Goal: Check status: Check status

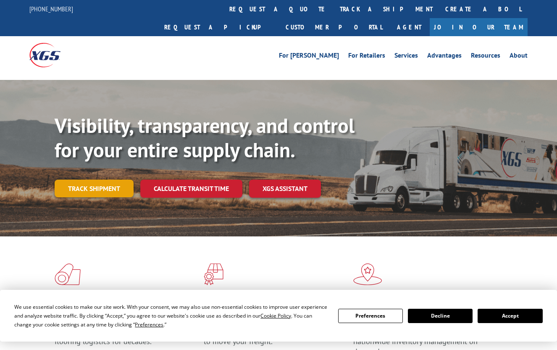
click at [114, 179] on link "Track shipment" at bounding box center [94, 188] width 79 height 18
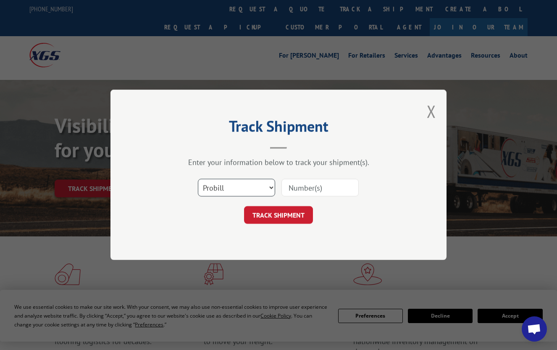
click at [215, 190] on select "Select category... Probill BOL PO" at bounding box center [236, 188] width 77 height 18
select select "po"
click at [198, 179] on select "Select category... Probill BOL PO" at bounding box center [236, 188] width 77 height 18
click at [292, 188] on input at bounding box center [319, 188] width 77 height 18
paste input "03526032"
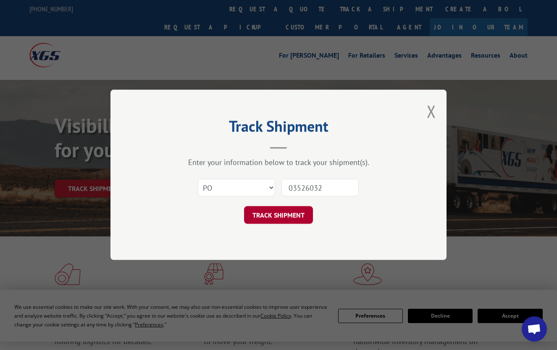
type input "03526032"
click at [294, 218] on button "TRACK SHIPMENT" at bounding box center [278, 215] width 69 height 18
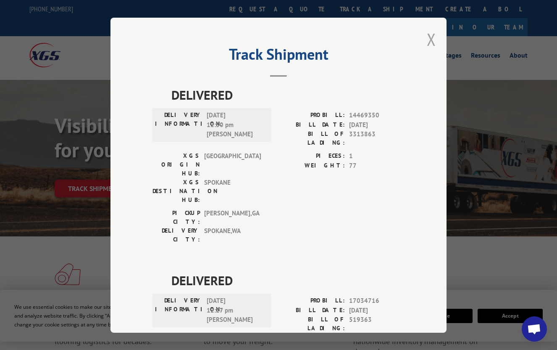
click at [427, 36] on button "Close modal" at bounding box center [431, 39] width 9 height 22
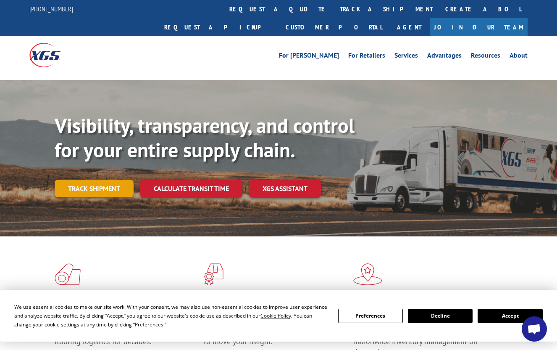
click at [92, 179] on link "Track shipment" at bounding box center [94, 188] width 79 height 18
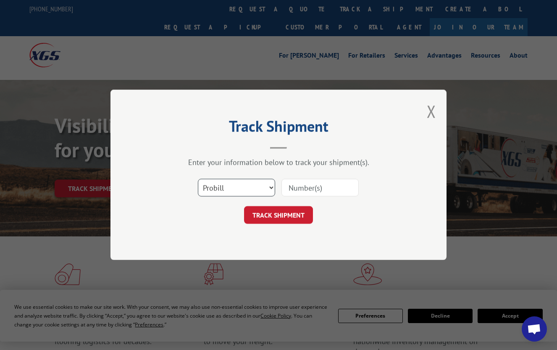
drag, startPoint x: 214, startPoint y: 189, endPoint x: 223, endPoint y: 191, distance: 9.6
click at [216, 189] on select "Select category... Probill BOL PO" at bounding box center [236, 188] width 77 height 18
select select "po"
click at [198, 179] on select "Select category... Probill BOL PO" at bounding box center [236, 188] width 77 height 18
click at [323, 187] on input at bounding box center [319, 188] width 77 height 18
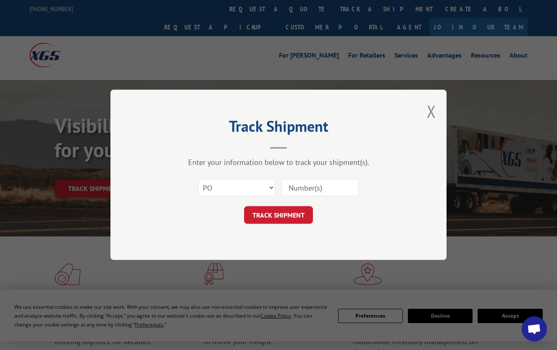
paste input "36530747"
type input "36530747"
drag, startPoint x: 298, startPoint y: 218, endPoint x: 378, endPoint y: 232, distance: 80.9
click at [297, 218] on button "TRACK SHIPMENT" at bounding box center [278, 215] width 69 height 18
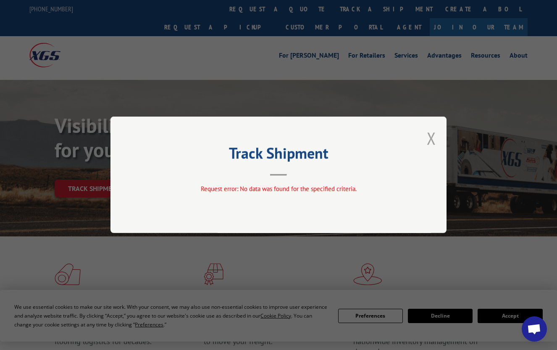
click at [429, 139] on button "Close modal" at bounding box center [431, 138] width 9 height 22
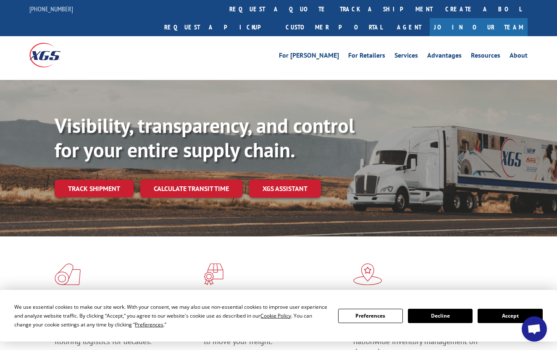
click at [86, 179] on link "Track shipment" at bounding box center [94, 188] width 79 height 18
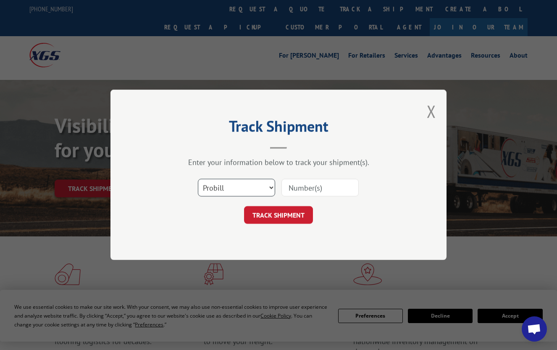
click at [229, 187] on select "Select category... Probill BOL PO" at bounding box center [236, 188] width 77 height 18
select select "po"
click at [198, 179] on select "Select category... Probill BOL PO" at bounding box center [236, 188] width 77 height 18
click at [310, 190] on input at bounding box center [319, 188] width 77 height 18
paste input "19517805"
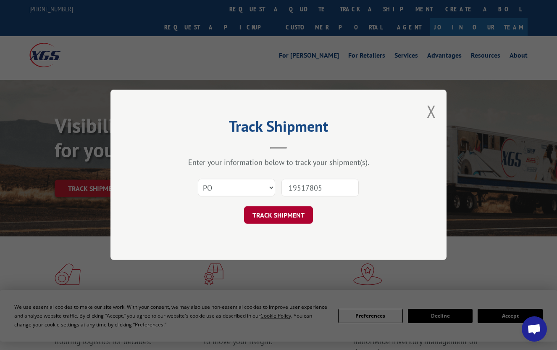
type input "19517805"
click at [301, 218] on button "TRACK SHIPMENT" at bounding box center [278, 215] width 69 height 18
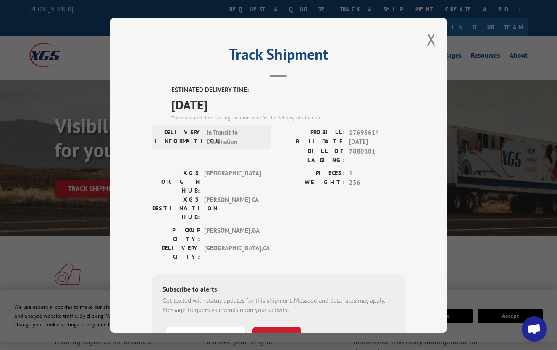
click at [274, 225] on div "PICKUP CITY: [GEOGRAPHIC_DATA] , [GEOGRAPHIC_DATA]: [GEOGRAPHIC_DATA] , [GEOGRA…" at bounding box center [279, 244] width 252 height 39
click at [427, 38] on button "Close modal" at bounding box center [431, 39] width 9 height 22
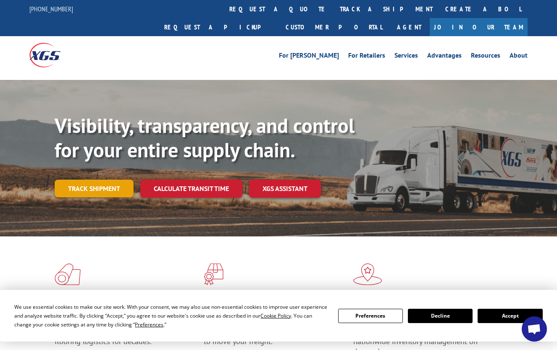
click at [74, 179] on link "Track shipment" at bounding box center [94, 188] width 79 height 18
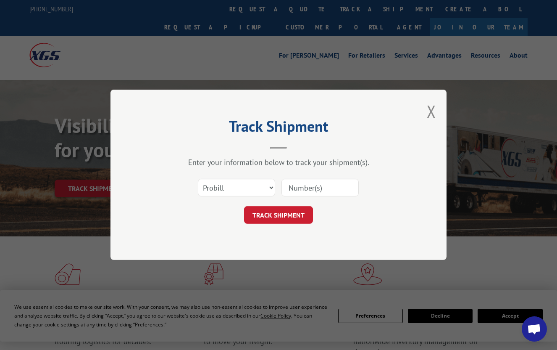
click at [305, 192] on input at bounding box center [319, 188] width 77 height 18
drag, startPoint x: 246, startPoint y: 189, endPoint x: 244, endPoint y: 195, distance: 6.6
click at [246, 189] on select "Select category... Probill BOL PO" at bounding box center [236, 188] width 77 height 18
select select "po"
click at [198, 179] on select "Select category... Probill BOL PO" at bounding box center [236, 188] width 77 height 18
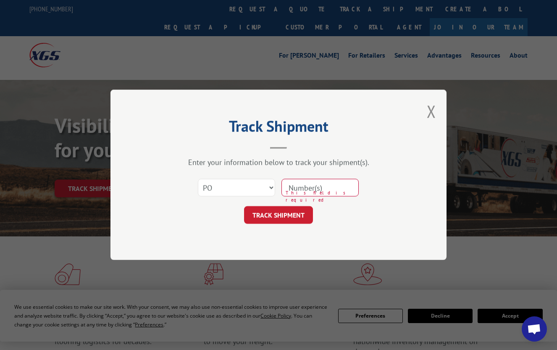
click at [297, 189] on input at bounding box center [319, 188] width 77 height 18
paste input "74539116"
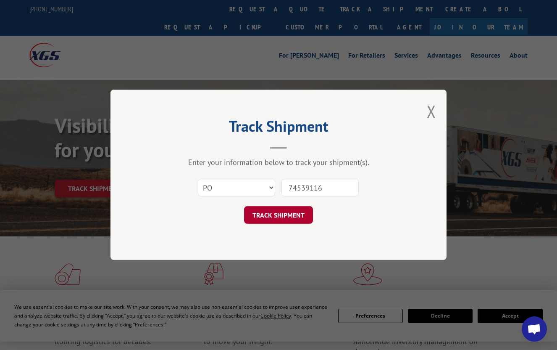
type input "74539116"
click at [272, 217] on button "TRACK SHIPMENT" at bounding box center [278, 215] width 69 height 18
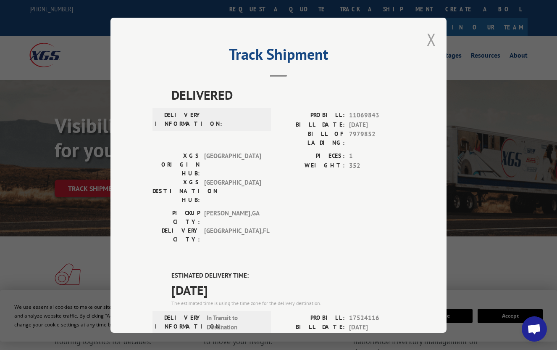
click at [429, 37] on button "Close modal" at bounding box center [431, 39] width 9 height 22
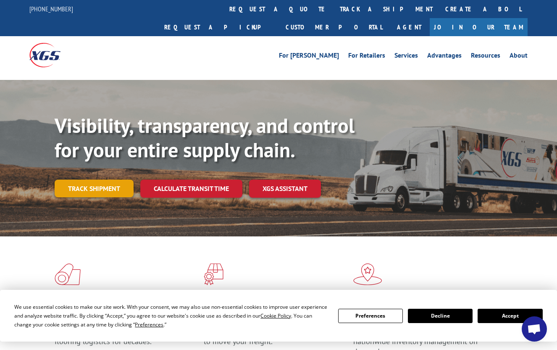
drag, startPoint x: 101, startPoint y: 168, endPoint x: 183, endPoint y: 153, distance: 83.2
click at [101, 179] on link "Track shipment" at bounding box center [94, 188] width 79 height 18
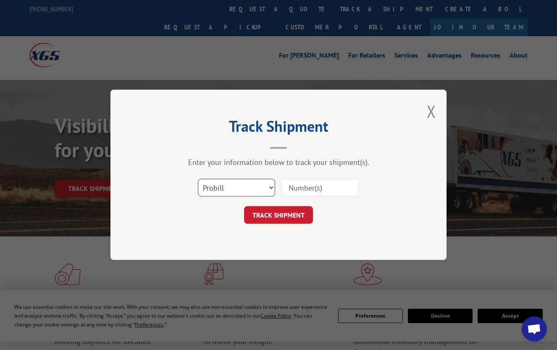
click at [219, 192] on select "Select category... Probill BOL PO" at bounding box center [236, 188] width 77 height 18
select select "po"
click at [198, 179] on select "Select category... Probill BOL PO" at bounding box center [236, 188] width 77 height 18
click at [293, 191] on input at bounding box center [319, 188] width 77 height 18
paste input "66535658"
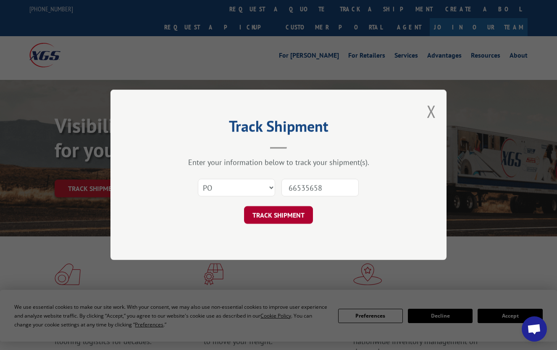
type input "66535658"
click at [289, 218] on button "TRACK SHIPMENT" at bounding box center [278, 215] width 69 height 18
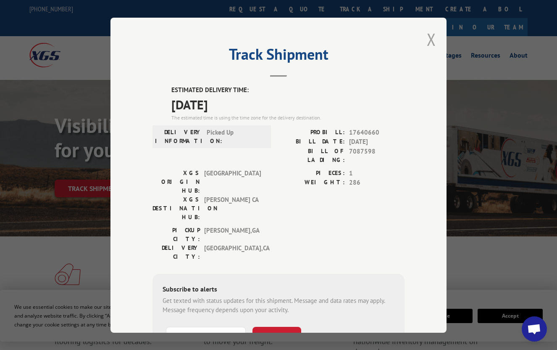
click at [429, 37] on button "Close modal" at bounding box center [431, 39] width 9 height 22
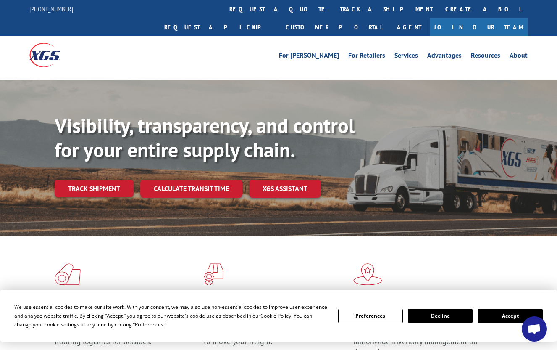
drag, startPoint x: 85, startPoint y: 164, endPoint x: 134, endPoint y: 173, distance: 49.5
click at [86, 179] on link "Track shipment" at bounding box center [94, 188] width 79 height 18
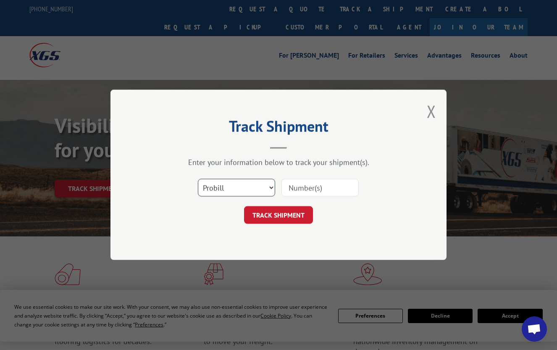
drag, startPoint x: 254, startPoint y: 187, endPoint x: 250, endPoint y: 197, distance: 11.2
click at [254, 188] on select "Select category... Probill BOL PO" at bounding box center [236, 188] width 77 height 18
select select "po"
click at [198, 179] on select "Select category... Probill BOL PO" at bounding box center [236, 188] width 77 height 18
click at [321, 189] on input at bounding box center [319, 188] width 77 height 18
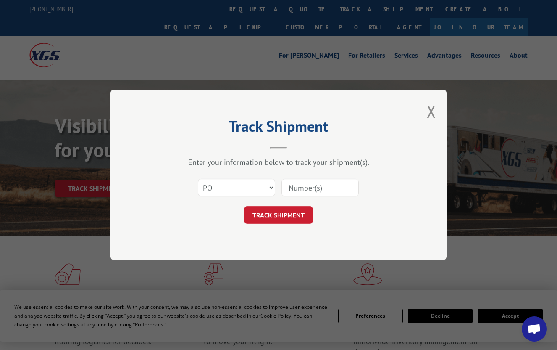
paste input "68546922"
type input "68546922"
click at [282, 211] on button "TRACK SHIPMENT" at bounding box center [278, 215] width 69 height 18
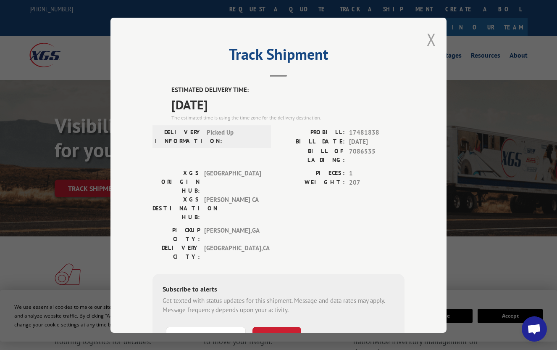
click at [430, 38] on button "Close modal" at bounding box center [431, 39] width 9 height 22
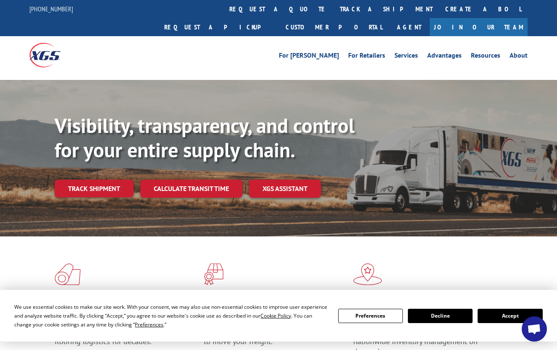
click at [109, 179] on link "Track shipment" at bounding box center [94, 188] width 79 height 18
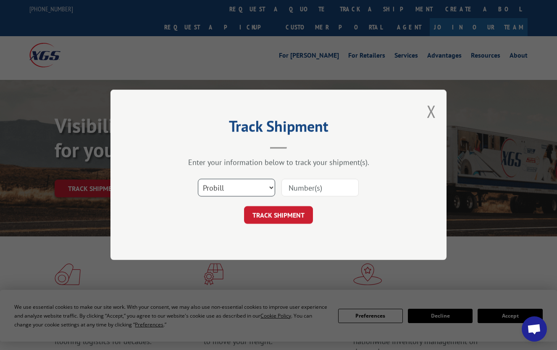
click at [226, 190] on select "Select category... Probill BOL PO" at bounding box center [236, 188] width 77 height 18
select select "po"
click at [198, 179] on select "Select category... Probill BOL PO" at bounding box center [236, 188] width 77 height 18
click at [303, 193] on input at bounding box center [319, 188] width 77 height 18
paste input "88537072"
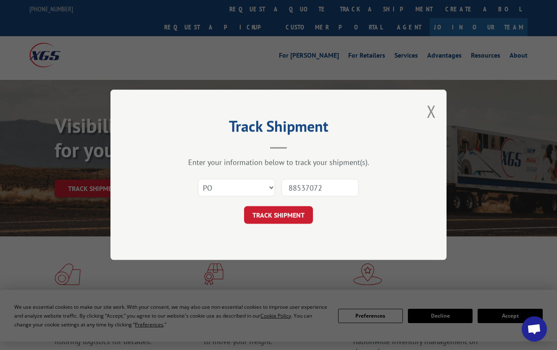
type input "88537072"
click at [292, 220] on button "TRACK SHIPMENT" at bounding box center [278, 215] width 69 height 18
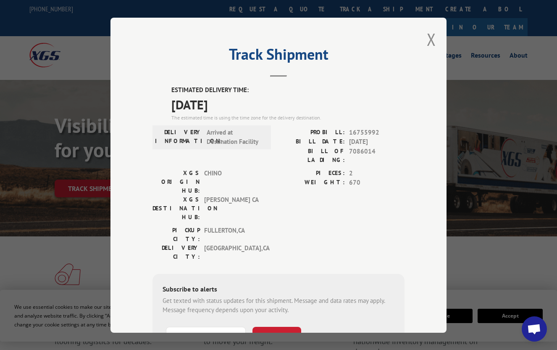
click at [417, 35] on div "Track Shipment ESTIMATED DELIVERY TIME: [DATE] The estimated time is using the …" at bounding box center [278, 175] width 336 height 315
click at [428, 38] on button "Close modal" at bounding box center [431, 39] width 9 height 22
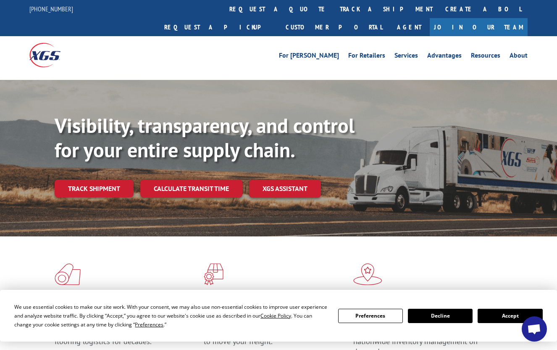
click at [113, 179] on link "Track shipment" at bounding box center [94, 188] width 79 height 18
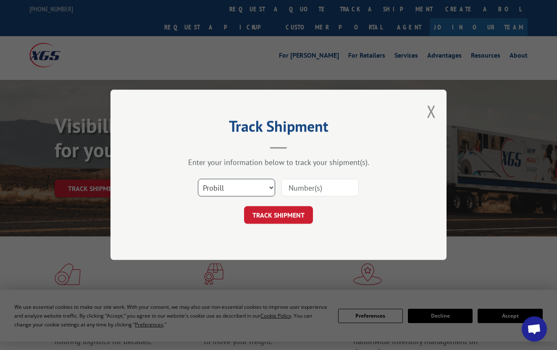
drag, startPoint x: 209, startPoint y: 191, endPoint x: 209, endPoint y: 197, distance: 6.3
click at [209, 191] on select "Select category... Probill BOL PO" at bounding box center [236, 188] width 77 height 18
select select "po"
click at [198, 179] on select "Select category... Probill BOL PO" at bounding box center [236, 188] width 77 height 18
click at [327, 183] on input at bounding box center [319, 188] width 77 height 18
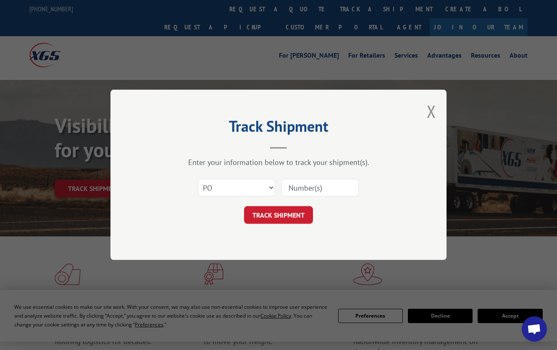
paste input "50547792"
type input "50547792"
click at [293, 214] on button "TRACK SHIPMENT" at bounding box center [278, 215] width 69 height 18
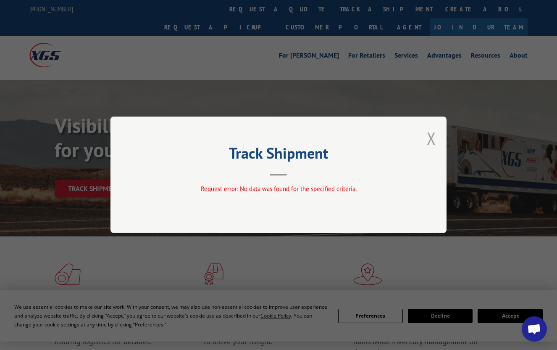
click at [431, 136] on button "Close modal" at bounding box center [431, 138] width 9 height 22
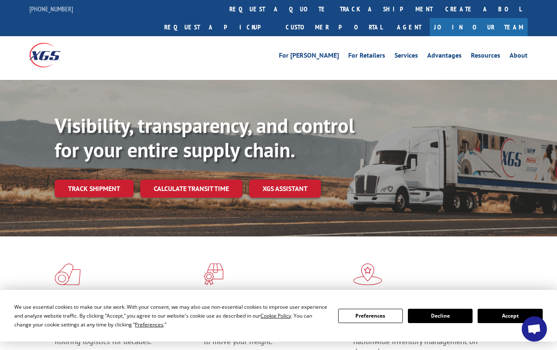
drag, startPoint x: 98, startPoint y: 170, endPoint x: 118, endPoint y: 184, distance: 24.5
click at [98, 179] on link "Track shipment" at bounding box center [94, 188] width 79 height 18
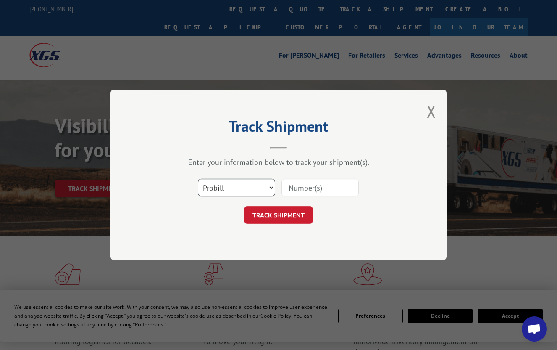
click at [219, 185] on select "Select category... Probill BOL PO" at bounding box center [236, 188] width 77 height 18
select select "po"
click at [198, 179] on select "Select category... Probill BOL PO" at bounding box center [236, 188] width 77 height 18
click at [312, 191] on input at bounding box center [319, 188] width 77 height 18
paste input "88537074"
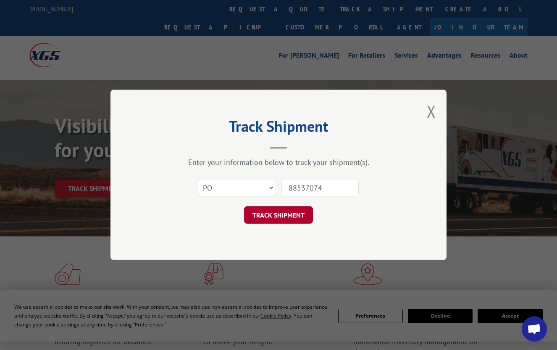
type input "88537074"
click at [304, 213] on button "TRACK SHIPMENT" at bounding box center [278, 215] width 69 height 18
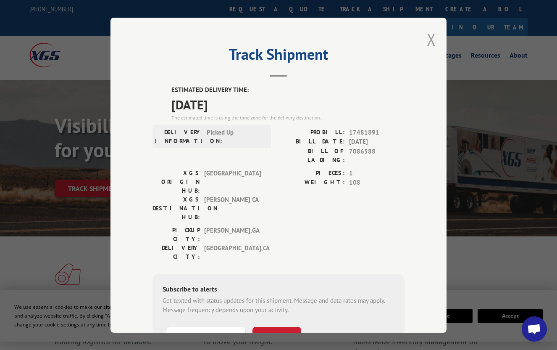
click at [432, 40] on button "Close modal" at bounding box center [431, 39] width 9 height 22
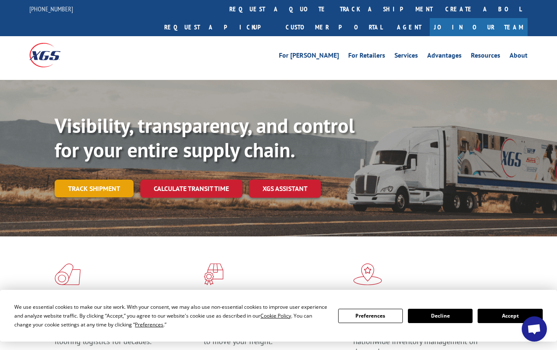
click at [95, 179] on link "Track shipment" at bounding box center [94, 188] width 79 height 18
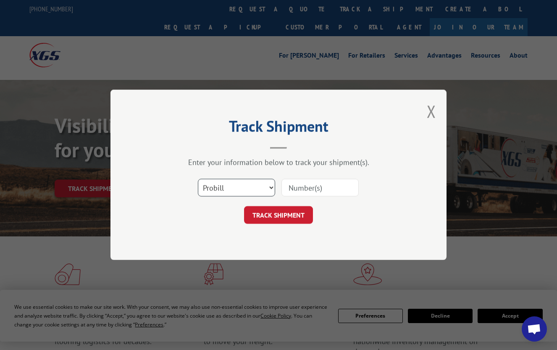
drag, startPoint x: 208, startPoint y: 188, endPoint x: 213, endPoint y: 196, distance: 8.9
click at [209, 188] on select "Select category... Probill BOL PO" at bounding box center [236, 188] width 77 height 18
select select "po"
click at [198, 179] on select "Select category... Probill BOL PO" at bounding box center [236, 188] width 77 height 18
click at [317, 190] on input at bounding box center [319, 188] width 77 height 18
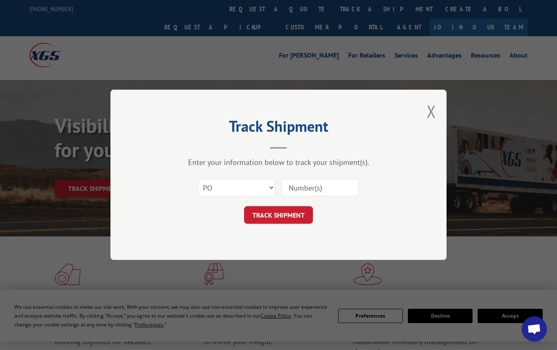
paste input "74539190"
type input "74539190"
click at [291, 217] on button "TRACK SHIPMENT" at bounding box center [278, 215] width 69 height 18
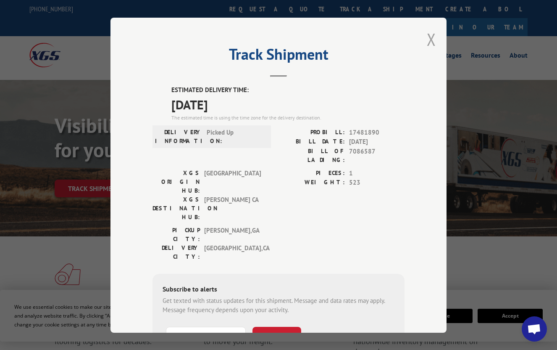
click at [429, 38] on button "Close modal" at bounding box center [431, 39] width 9 height 22
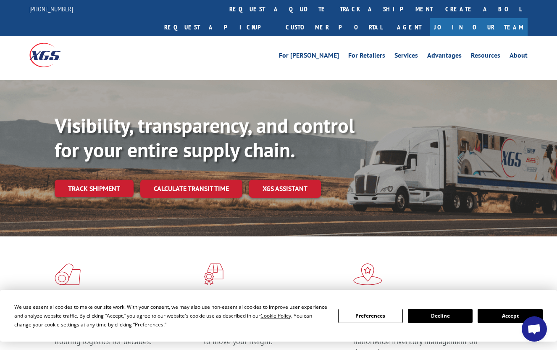
click at [108, 179] on link "Track shipment" at bounding box center [94, 188] width 79 height 18
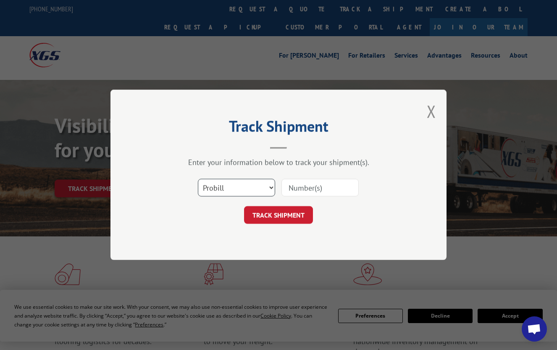
click at [260, 187] on select "Select category... Probill BOL PO" at bounding box center [236, 188] width 77 height 18
select select "po"
click at [198, 179] on select "Select category... Probill BOL PO" at bounding box center [236, 188] width 77 height 18
click at [317, 186] on input at bounding box center [319, 188] width 77 height 18
paste input "97510570"
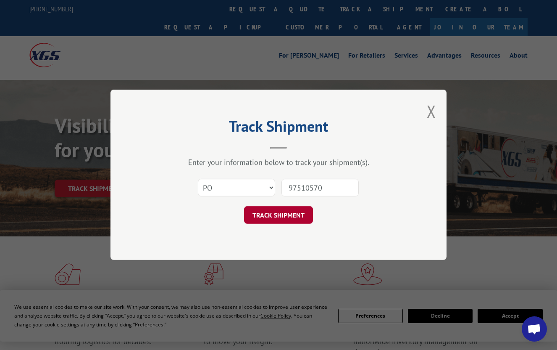
type input "97510570"
click at [287, 223] on div "Track Shipment Enter your information below to track your shipment(s). Select c…" at bounding box center [278, 174] width 336 height 170
drag, startPoint x: 287, startPoint y: 223, endPoint x: 294, endPoint y: 221, distance: 7.3
click at [284, 215] on button "TRACK SHIPMENT" at bounding box center [278, 215] width 69 height 18
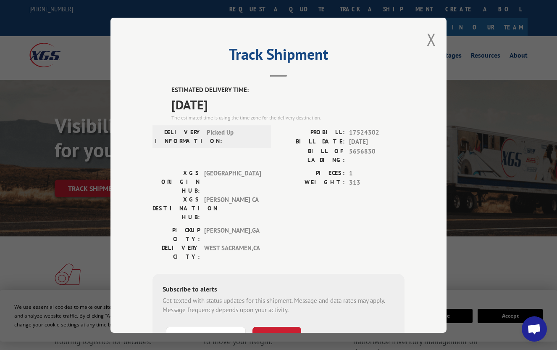
click at [422, 43] on div "Track Shipment ESTIMATED DELIVERY TIME: [DATE] The estimated time is using the …" at bounding box center [278, 175] width 336 height 315
drag, startPoint x: 423, startPoint y: 42, endPoint x: 431, endPoint y: 42, distance: 7.6
click at [423, 42] on div "Track Shipment ESTIMATED DELIVERY TIME: [DATE] The estimated time is using the …" at bounding box center [278, 175] width 336 height 315
click at [432, 40] on button "Close modal" at bounding box center [431, 39] width 9 height 22
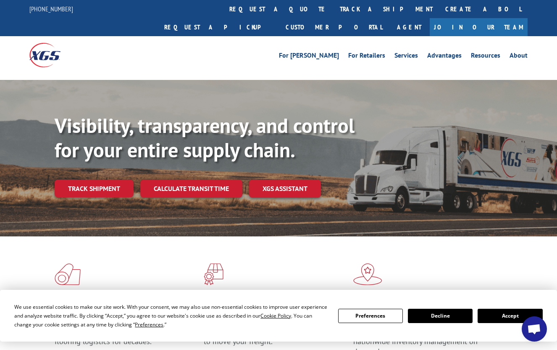
click at [76, 179] on link "Track shipment" at bounding box center [94, 188] width 79 height 18
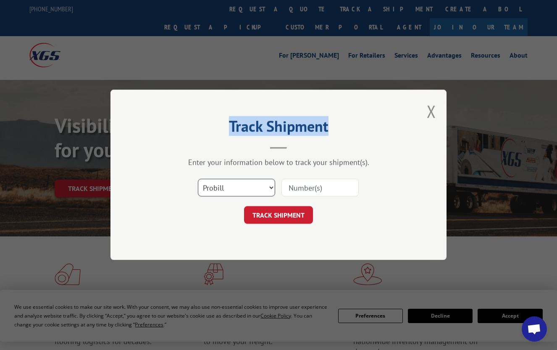
click at [215, 193] on select "Select category... Probill BOL PO" at bounding box center [236, 188] width 77 height 18
select select "bol"
click at [198, 179] on select "Select category... Probill BOL PO" at bounding box center [236, 188] width 77 height 18
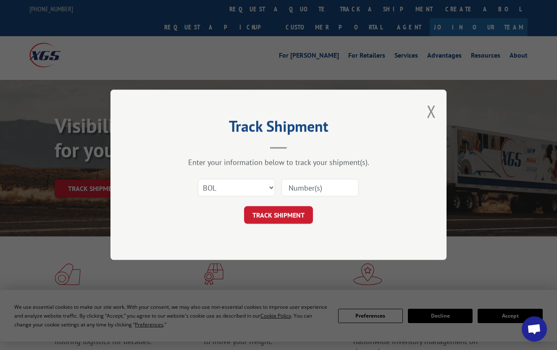
click at [298, 189] on input at bounding box center [319, 188] width 77 height 18
paste input "97510569"
type input "97510569"
click at [246, 188] on select "Select category... Probill BOL PO" at bounding box center [236, 188] width 77 height 18
select select "po"
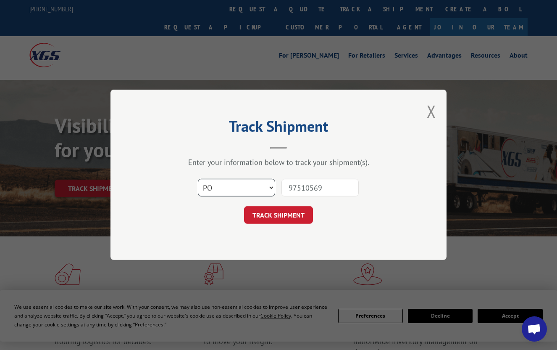
click at [198, 179] on select "Select category... Probill BOL PO" at bounding box center [236, 188] width 77 height 18
click at [257, 214] on button "TRACK SHIPMENT" at bounding box center [278, 215] width 69 height 18
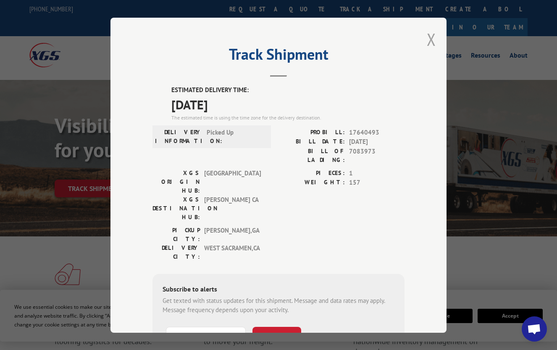
click at [430, 36] on button "Close modal" at bounding box center [431, 39] width 9 height 22
